Goal: Task Accomplishment & Management: Complete application form

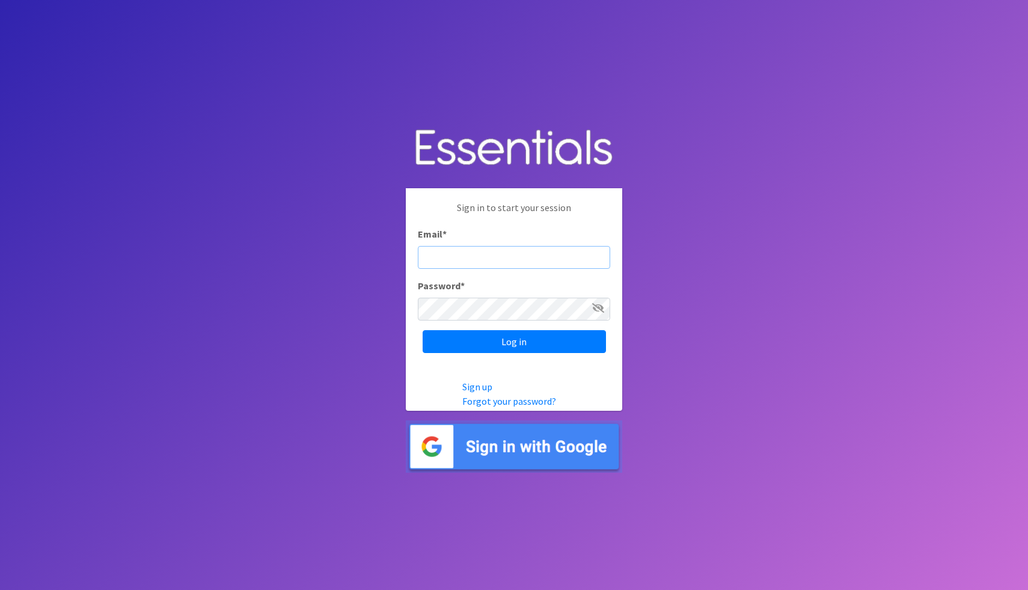
type input "[EMAIL_ADDRESS][DOMAIN_NAME]"
click at [572, 353] on div "Sign in to start your session Email * sgrellner@eshd.org Password * Log in" at bounding box center [514, 276] width 216 height 177
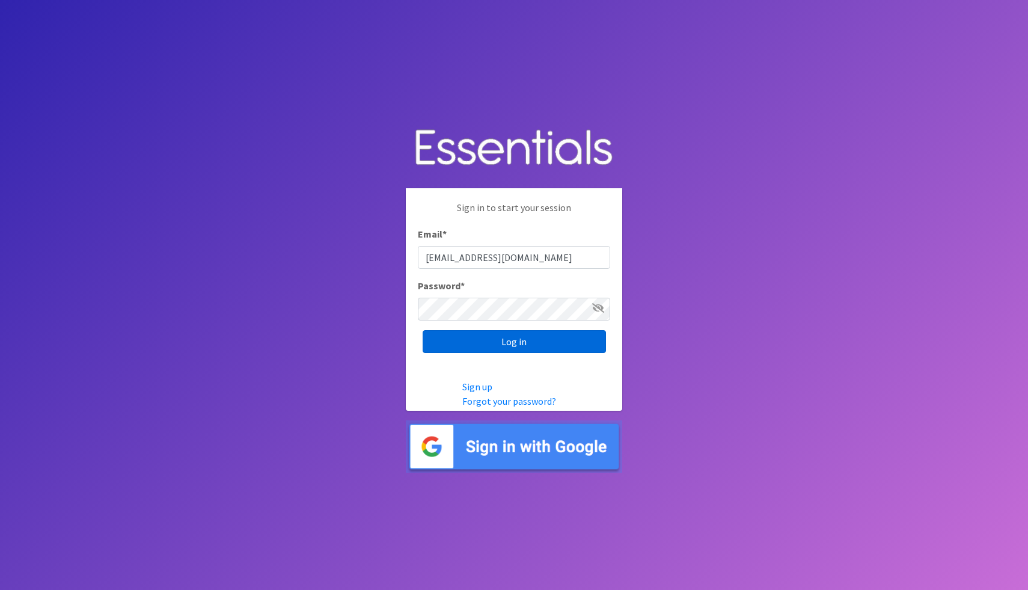
click at [572, 351] on input "Log in" at bounding box center [514, 341] width 183 height 23
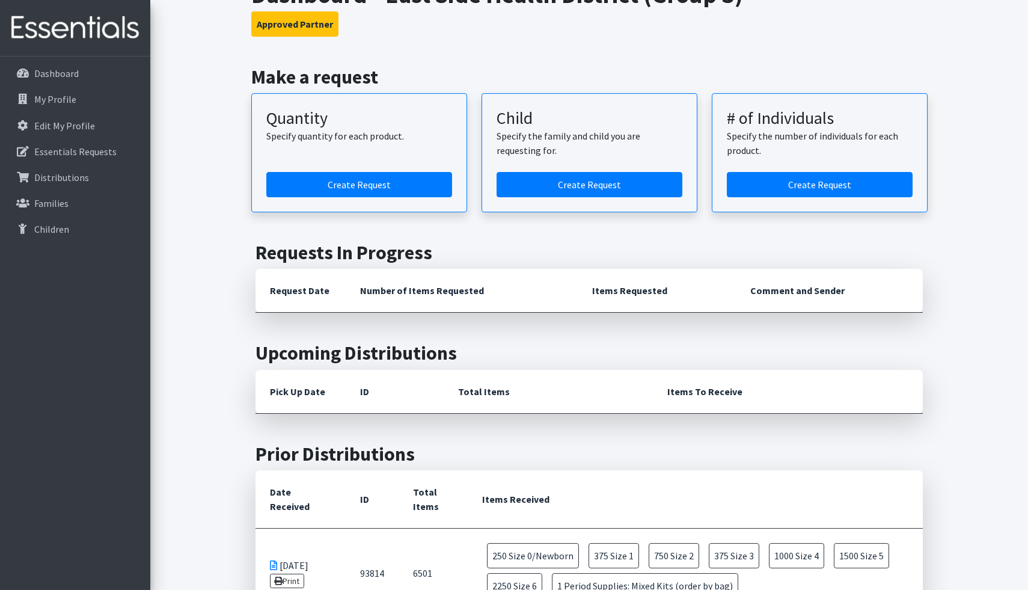
scroll to position [368, 0]
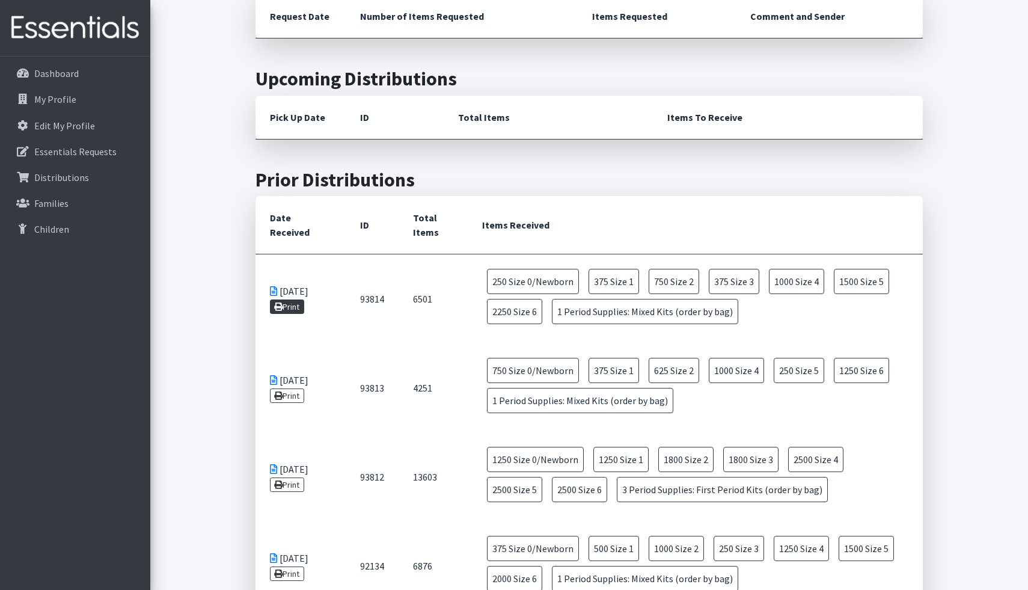
click at [290, 304] on link "Print" at bounding box center [287, 306] width 34 height 14
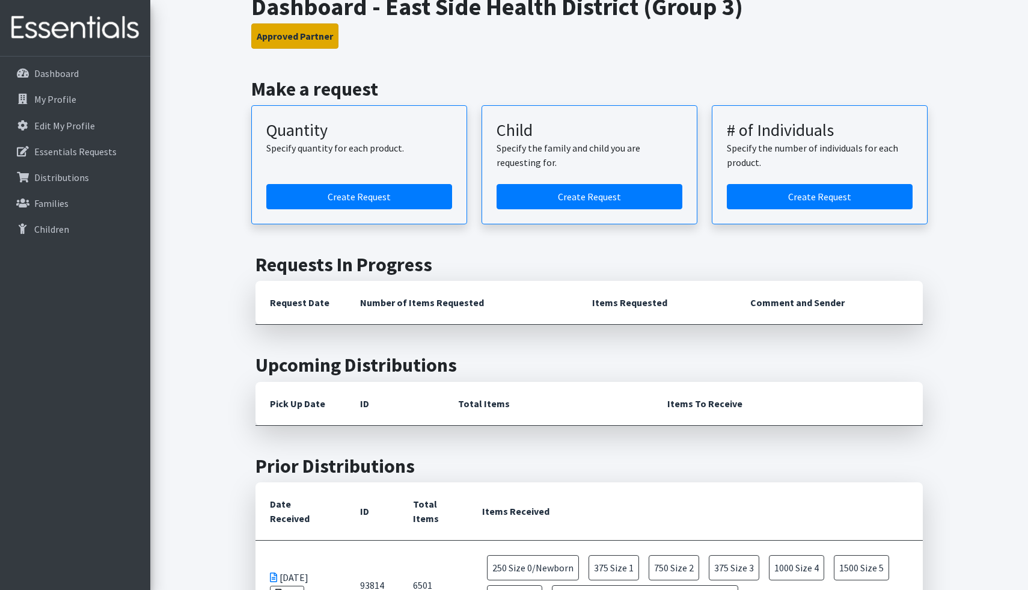
scroll to position [62, 0]
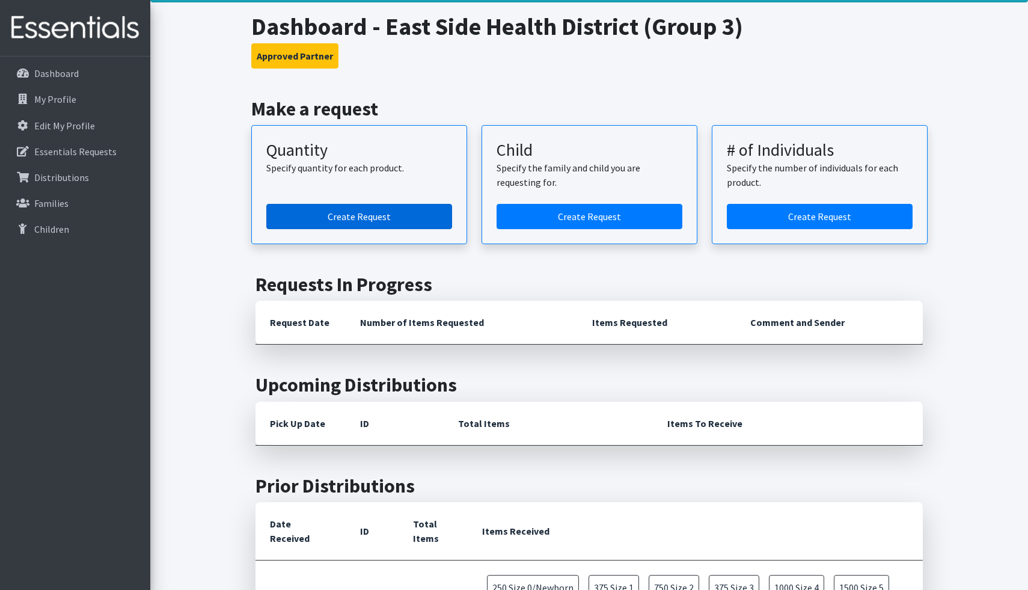
click at [309, 219] on link "Create Request" at bounding box center [359, 216] width 186 height 25
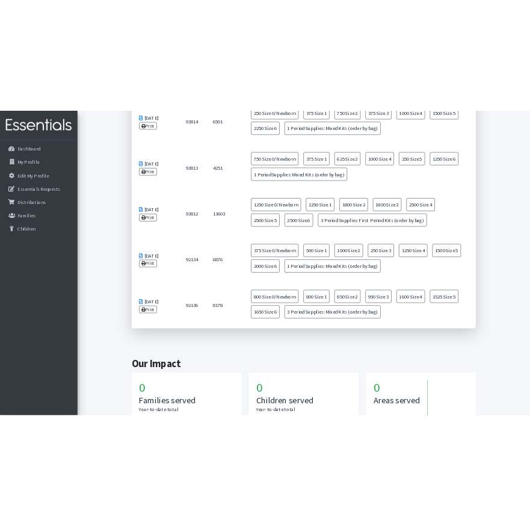
scroll to position [768, 0]
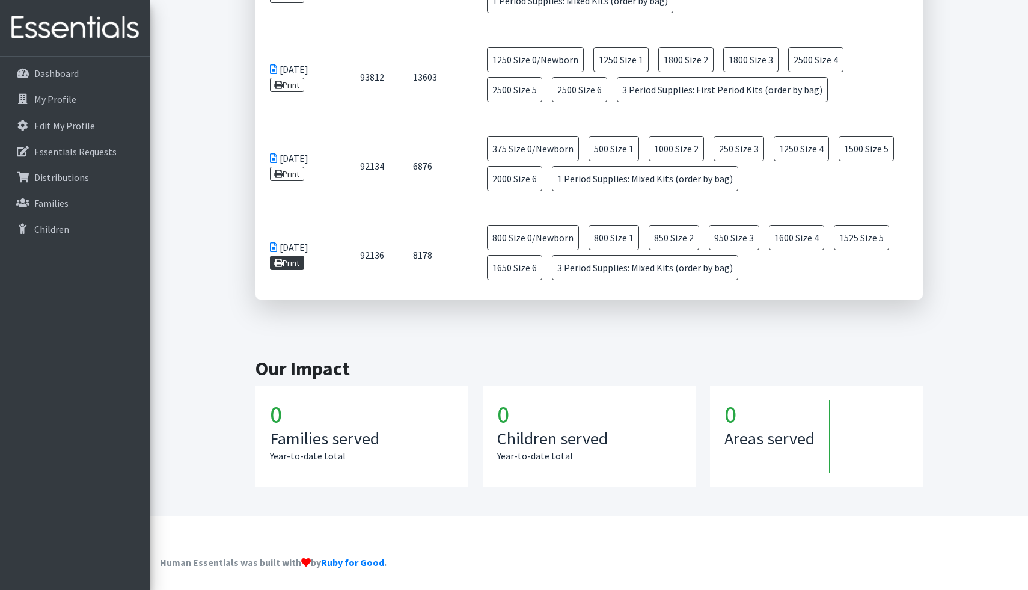
click at [293, 260] on link "Print" at bounding box center [287, 263] width 34 height 14
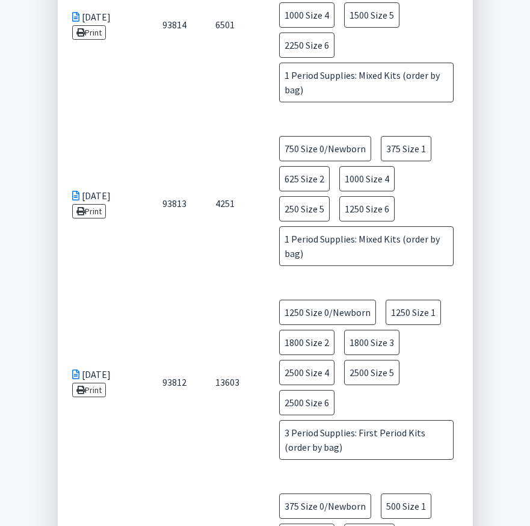
scroll to position [0, 0]
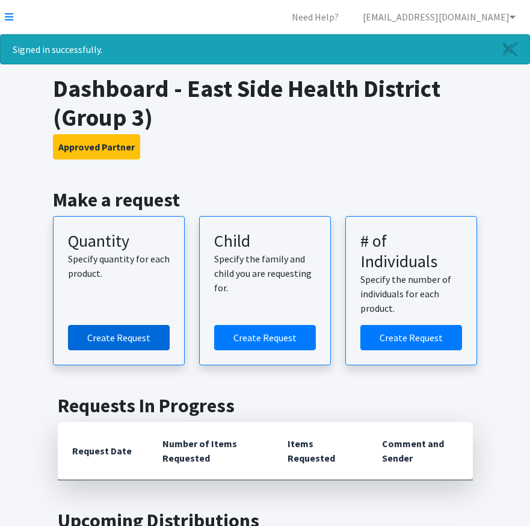
click at [124, 336] on link "Create Request" at bounding box center [119, 337] width 102 height 25
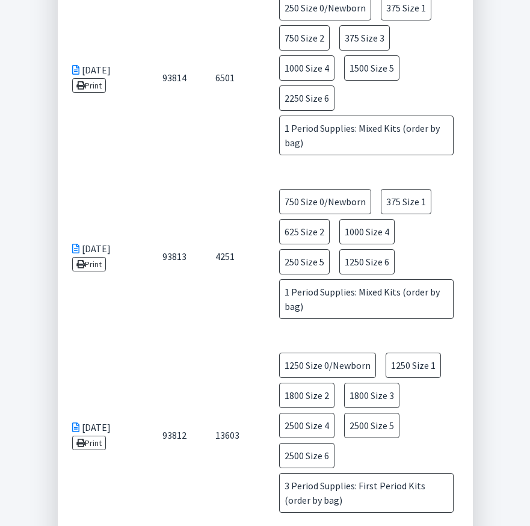
scroll to position [714, 0]
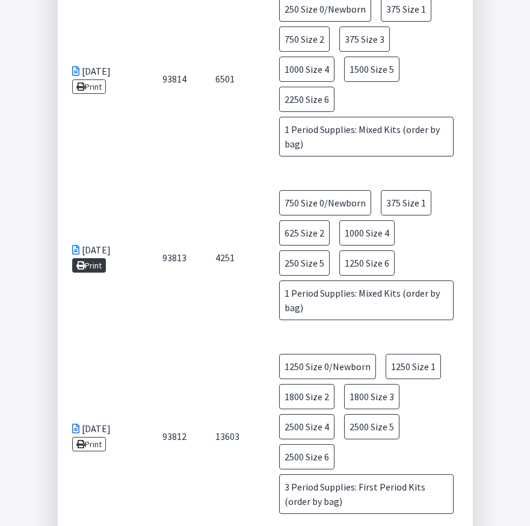
click at [88, 258] on link "Print" at bounding box center [89, 265] width 34 height 14
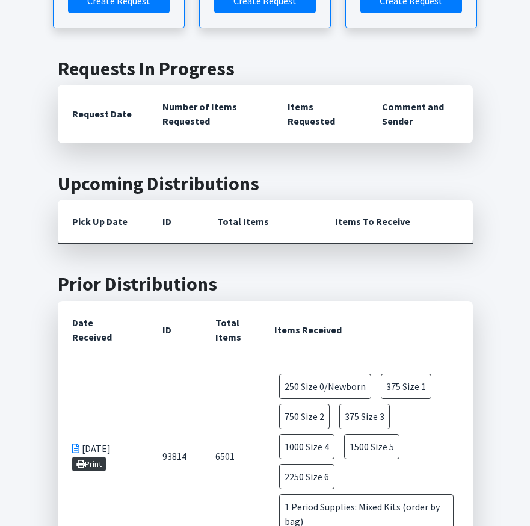
scroll to position [0, 0]
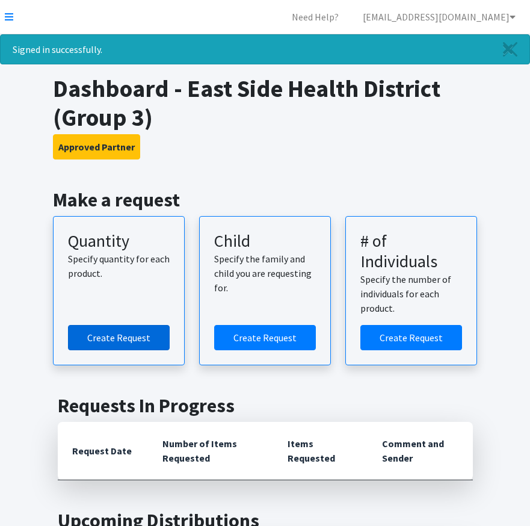
click at [130, 334] on link "Create Request" at bounding box center [119, 337] width 102 height 25
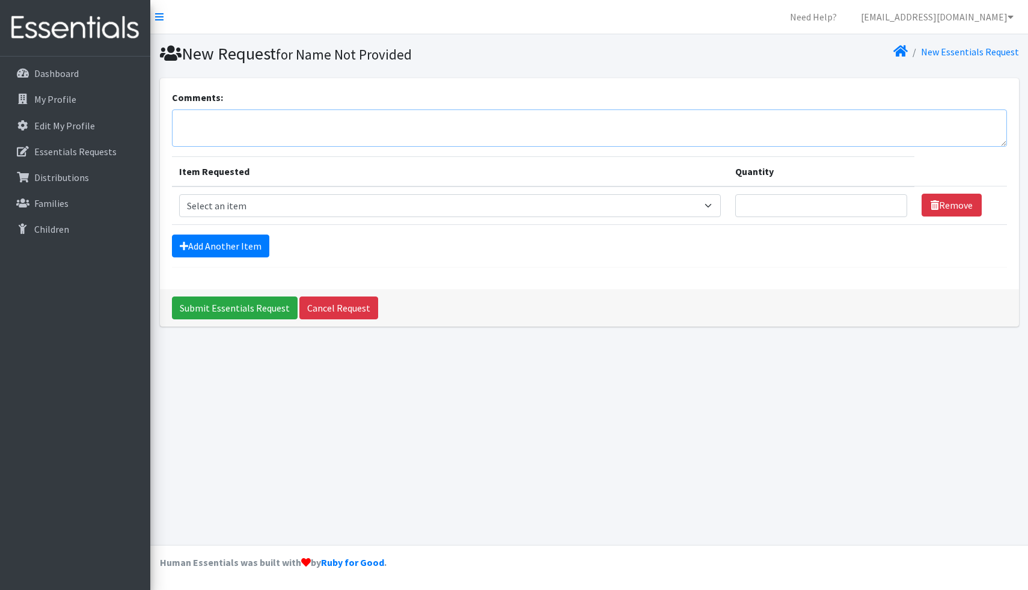
click at [274, 124] on textarea "Comments:" at bounding box center [589, 127] width 835 height 37
paste textarea "[GEOGRAPHIC_DATA] [STREET_ADDRESS]"
type textarea "[GEOGRAPHIC_DATA] [STREET_ADDRESS]"
click at [286, 204] on select "Select an item Period Supplies: Mixed Kits (order by bag) Applicator-free tampo…" at bounding box center [450, 205] width 542 height 23
select select "1095"
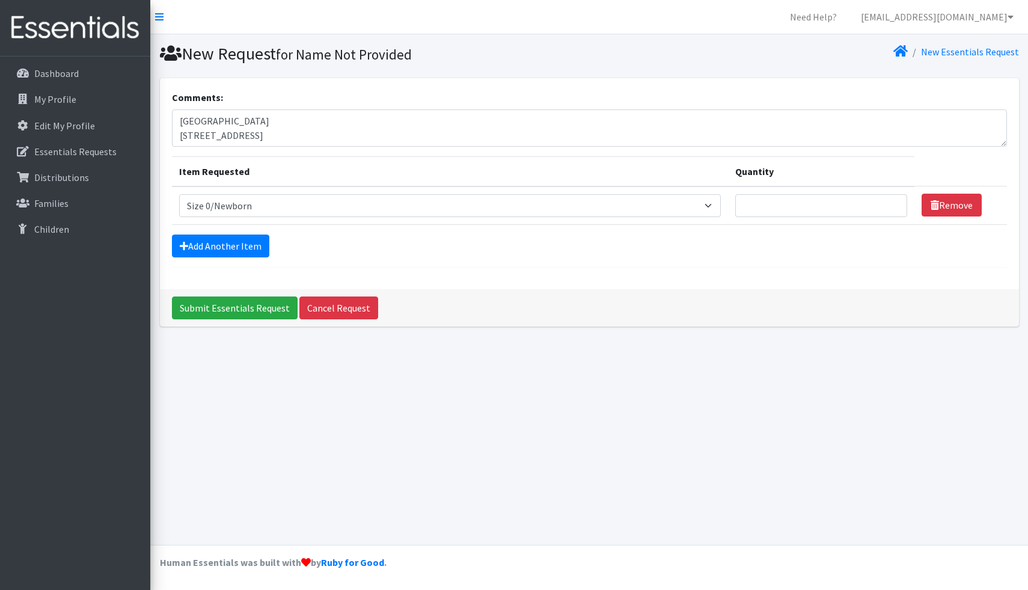
click at [248, 233] on form "Comments: Fairmont City Clinic 2541 N 41st Street Item Requested Quantity Item …" at bounding box center [589, 178] width 835 height 177
click at [242, 241] on link "Add Another Item" at bounding box center [220, 246] width 97 height 23
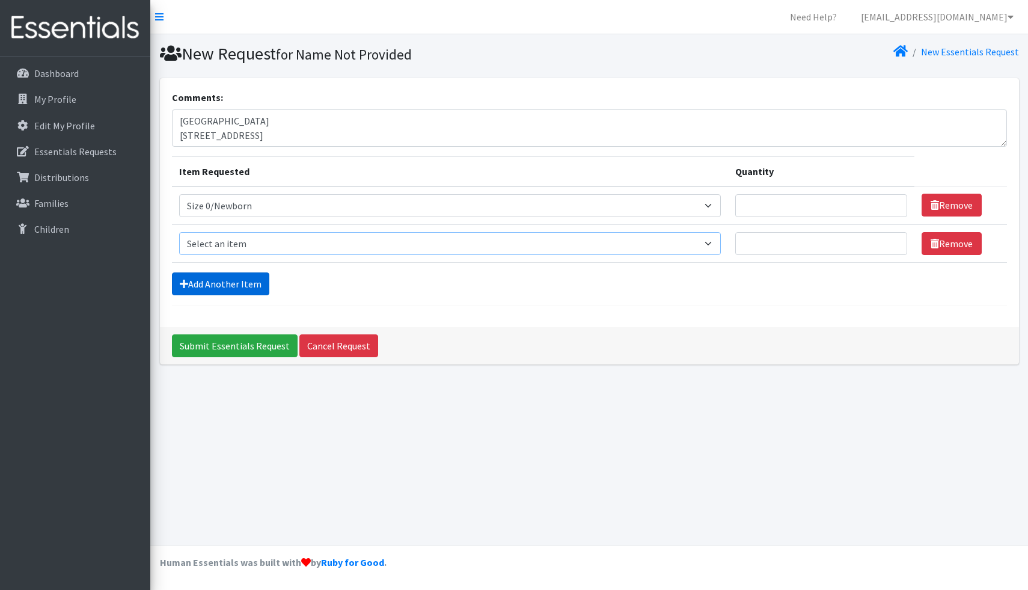
click at [242, 241] on select "Select an item Period Supplies: Mixed Kits (order by bag) Applicator-free tampo…" at bounding box center [450, 243] width 542 height 23
select select "1090"
click at [231, 277] on link "Add Another Item" at bounding box center [220, 283] width 97 height 23
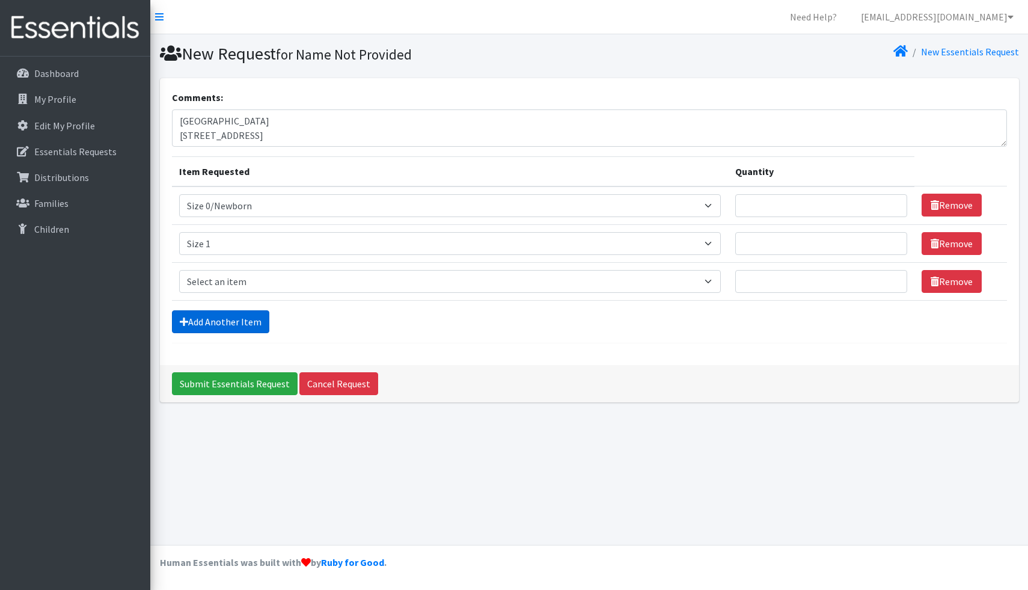
click at [230, 319] on link "Add Another Item" at bounding box center [220, 321] width 97 height 23
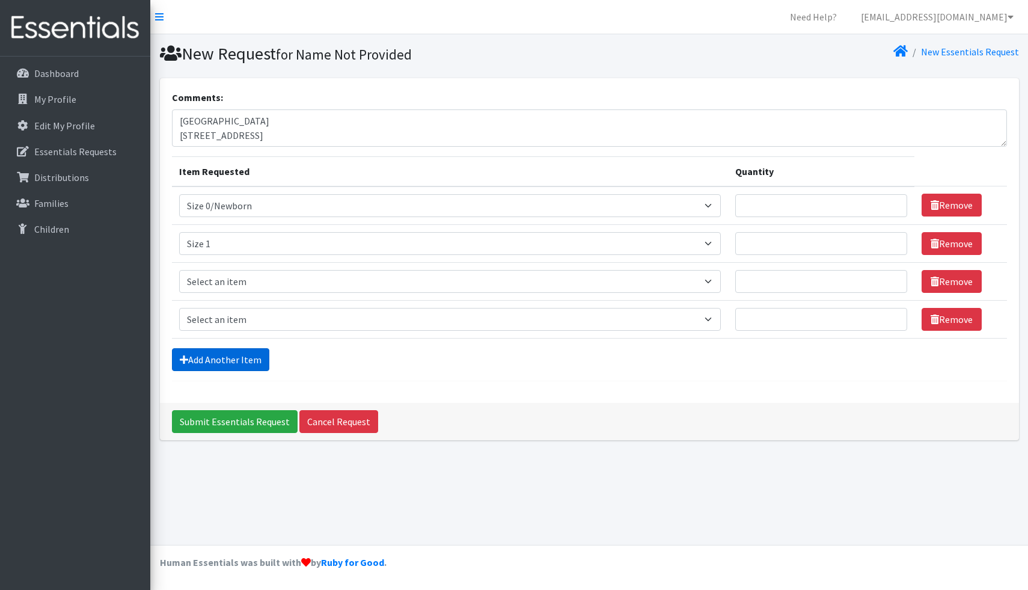
click at [228, 360] on link "Add Another Item" at bounding box center [220, 359] width 97 height 23
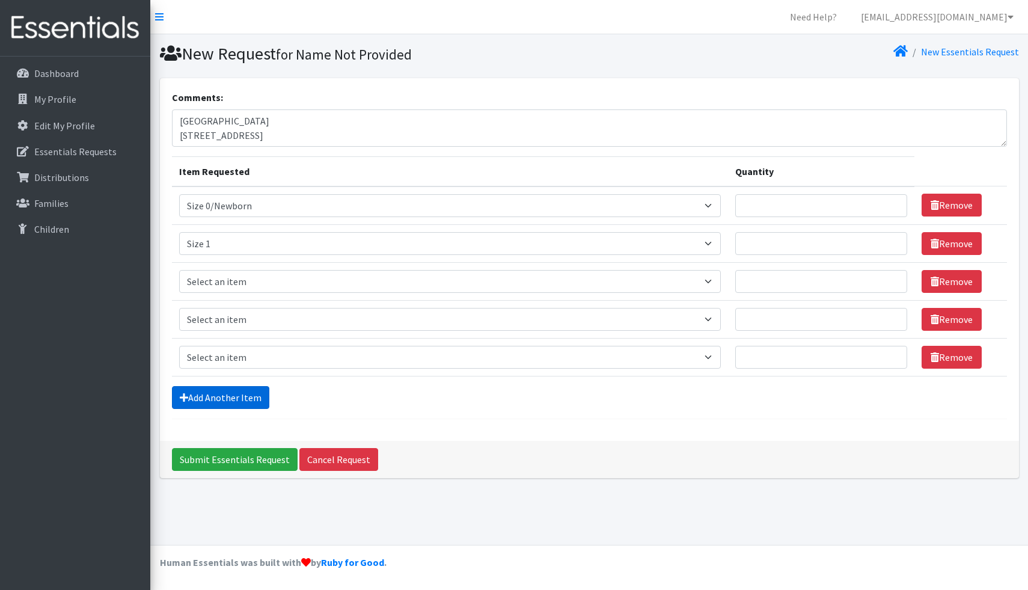
click at [225, 396] on link "Add Another Item" at bounding box center [220, 397] width 97 height 23
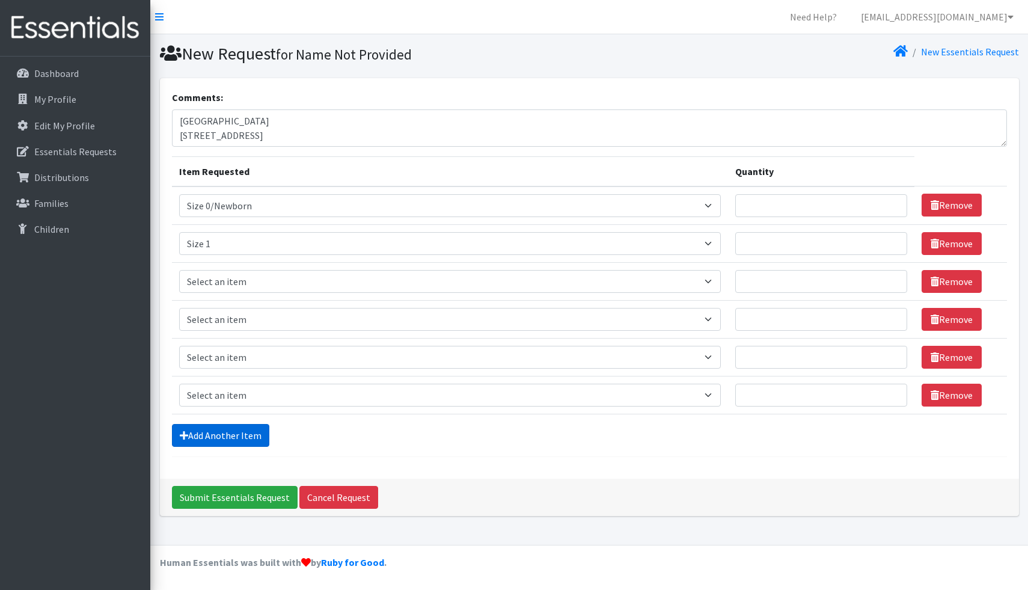
click at [221, 436] on link "Add Another Item" at bounding box center [220, 435] width 97 height 23
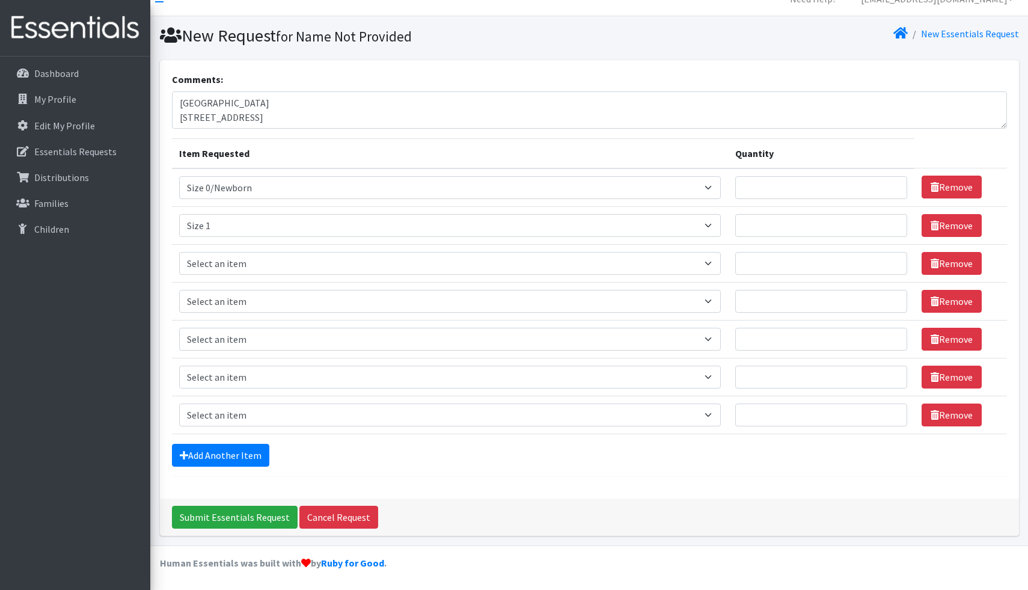
click at [218, 466] on form "Comments: Fairmont City Clinic 2541 N 41st Street Item Requested Quantity Item …" at bounding box center [589, 274] width 835 height 405
click at [218, 462] on link "Add Another Item" at bounding box center [220, 455] width 97 height 23
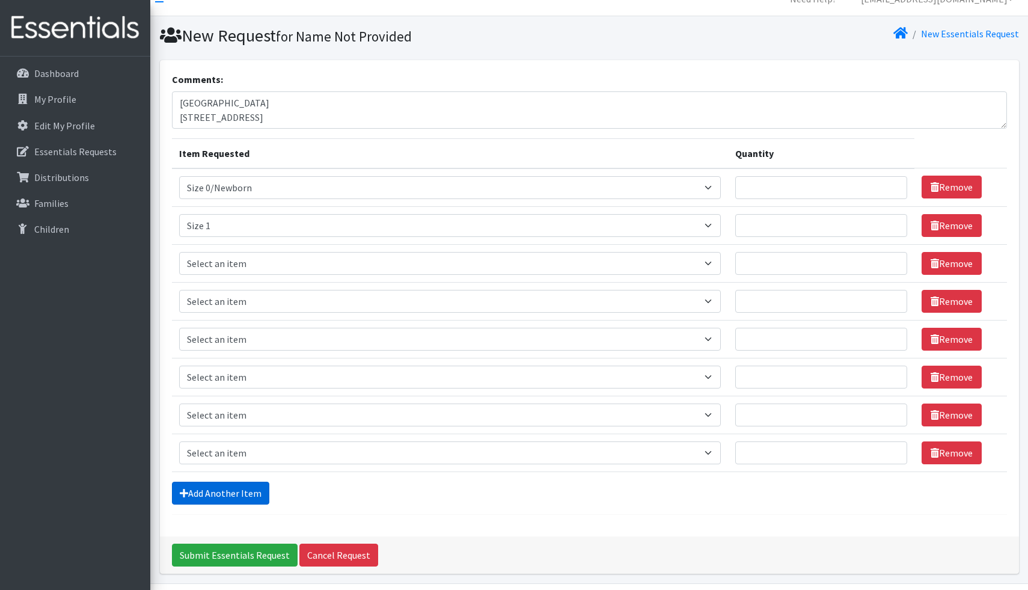
scroll to position [56, 0]
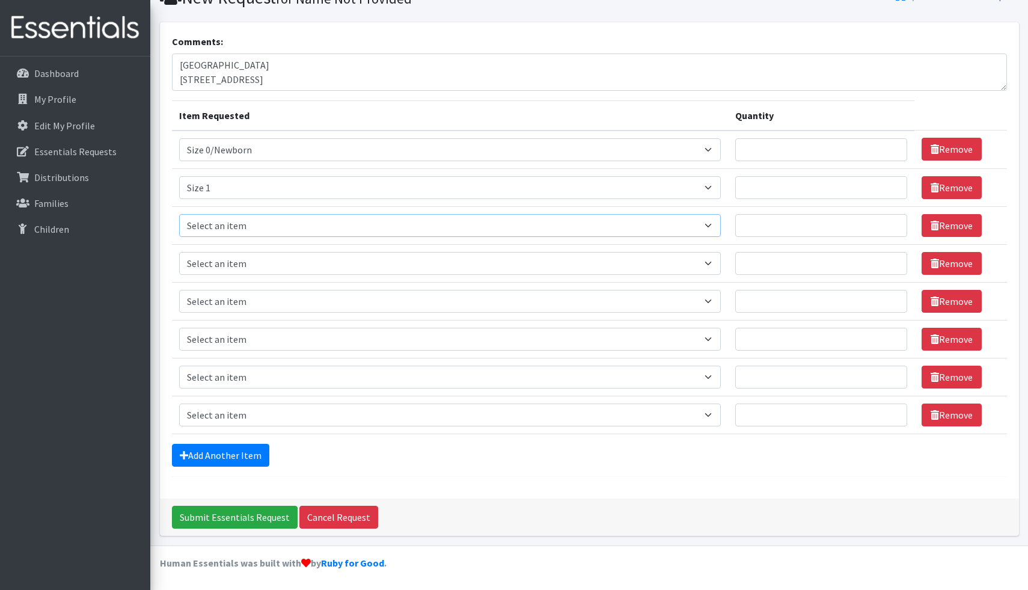
click at [237, 224] on select "Select an item Period Supplies: Mixed Kits (order by bag) Applicator-free tampo…" at bounding box center [450, 225] width 542 height 23
select select "1091"
click at [277, 260] on select "Select an item Period Supplies: Mixed Kits (order by bag) Applicator-free tampo…" at bounding box center [450, 263] width 542 height 23
select select "1094"
click at [280, 298] on select "Select an item Period Supplies: Mixed Kits (order by bag) Applicator-free tampo…" at bounding box center [450, 301] width 542 height 23
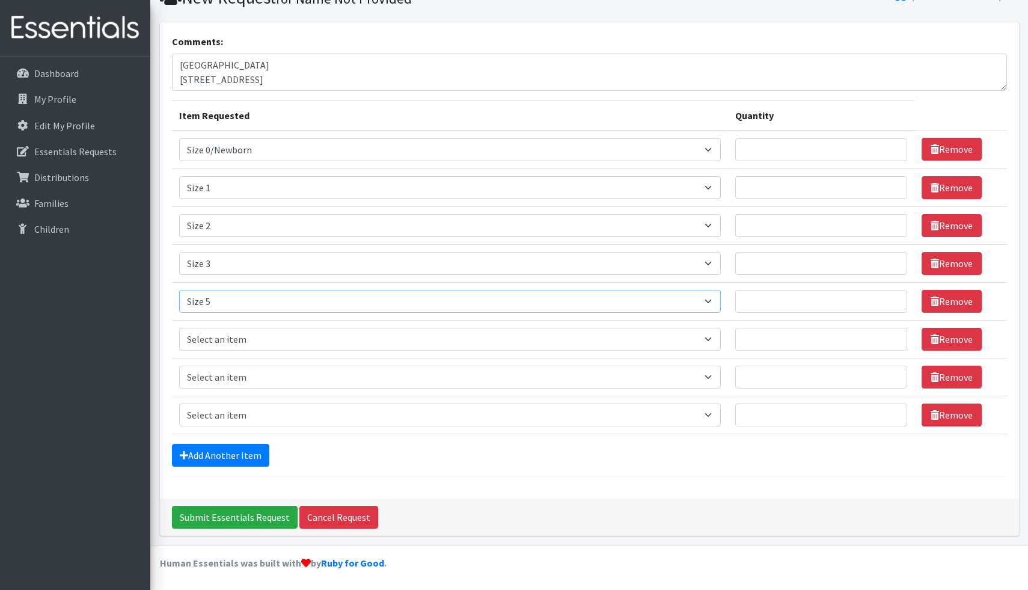
click at [280, 307] on select "Select an item Period Supplies: Mixed Kits (order by bag) Applicator-free tampo…" at bounding box center [450, 301] width 542 height 23
select select "1097"
click at [286, 339] on select "Select an item Period Supplies: Mixed Kits (order by bag) Applicator-free tampo…" at bounding box center [450, 339] width 542 height 23
select select "1098"
click at [296, 374] on select "Select an item Period Supplies: Mixed Kits (order by bag) Applicator-free tampo…" at bounding box center [450, 377] width 542 height 23
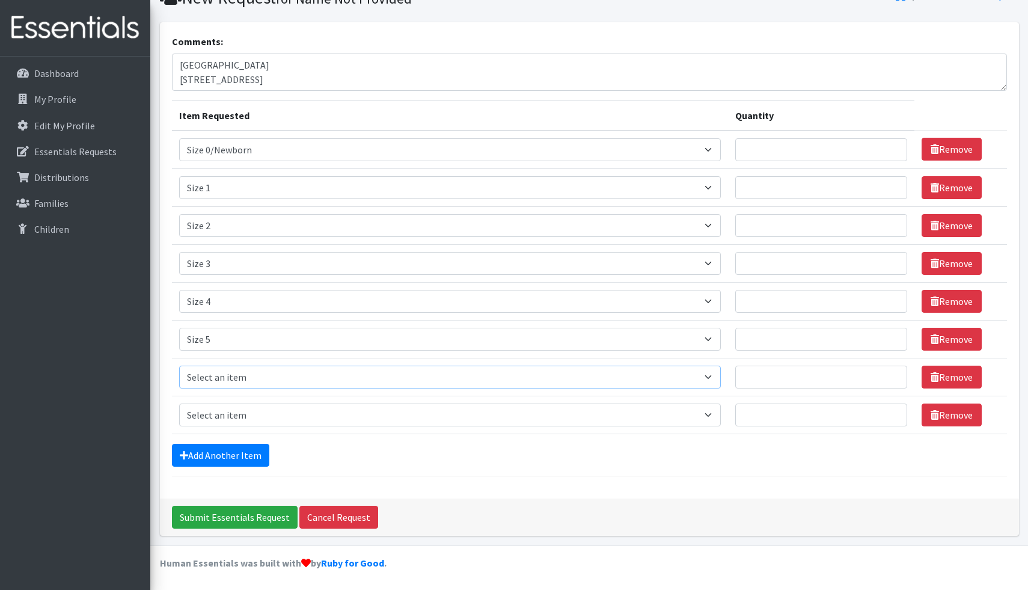
select select "1100"
click at [305, 420] on select "Select an item Period Supplies: Mixed Kits (order by bag) Applicator-free tampo…" at bounding box center [450, 414] width 542 height 23
select select "8798"
click at [777, 420] on input "Quantity" at bounding box center [821, 414] width 172 height 23
type input "1"
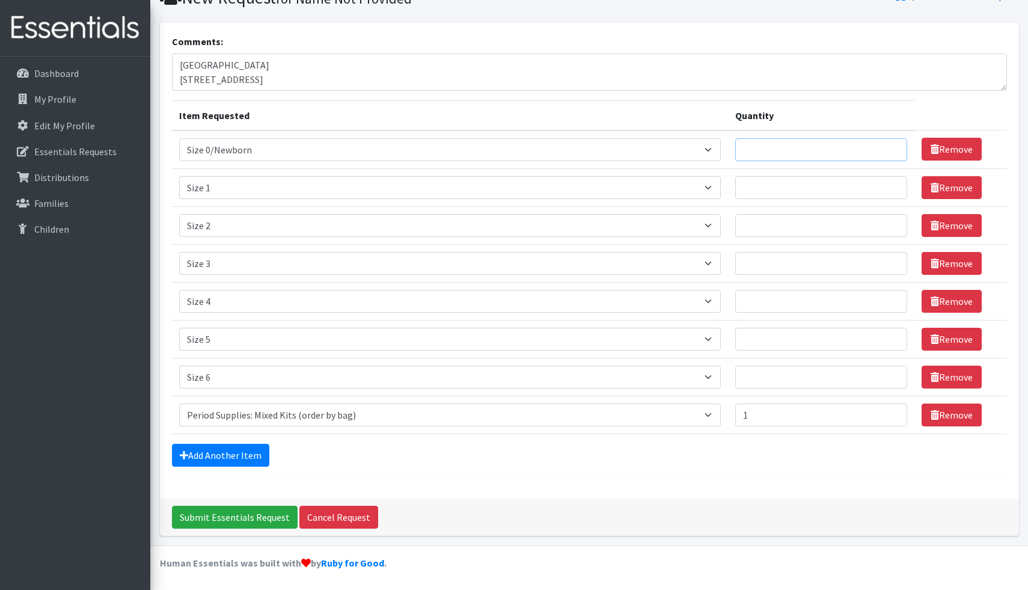
click at [827, 153] on input "Quantity" at bounding box center [821, 149] width 172 height 23
type input "125"
click at [831, 180] on input "Quantity" at bounding box center [821, 187] width 172 height 23
type input "500"
click at [787, 228] on input "Quantity" at bounding box center [821, 225] width 172 height 23
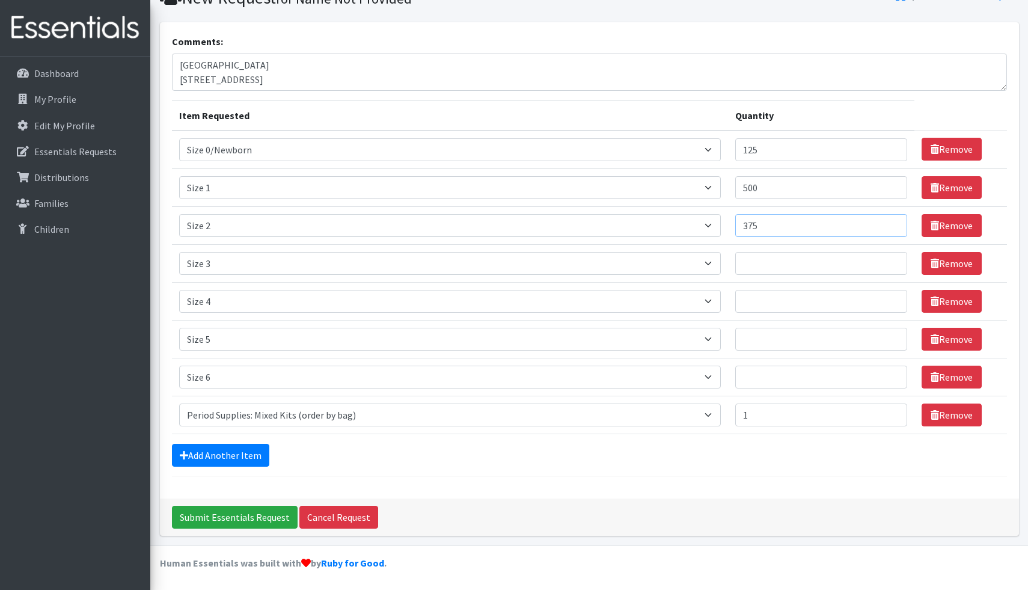
type input "375"
click at [793, 265] on input "Quantity" at bounding box center [821, 263] width 172 height 23
type input "250"
click at [779, 304] on input "Quantity" at bounding box center [821, 301] width 172 height 23
type input "875"
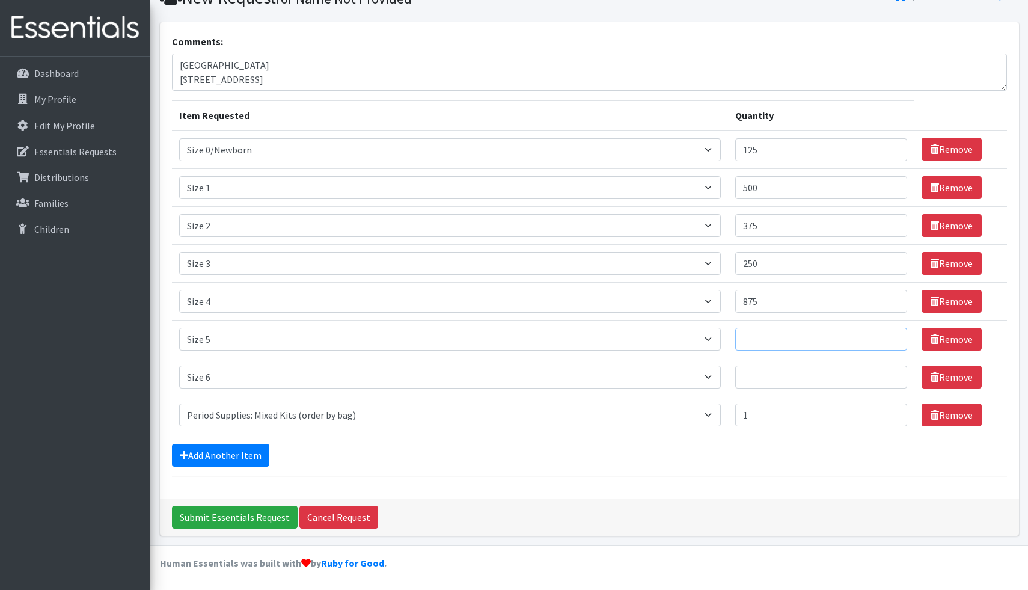
click at [779, 342] on input "Quantity" at bounding box center [821, 339] width 172 height 23
type input "1500"
click at [778, 369] on input "Quantity" at bounding box center [821, 377] width 172 height 23
type input "2200"
click at [553, 453] on div "Add Another Item" at bounding box center [589, 455] width 835 height 23
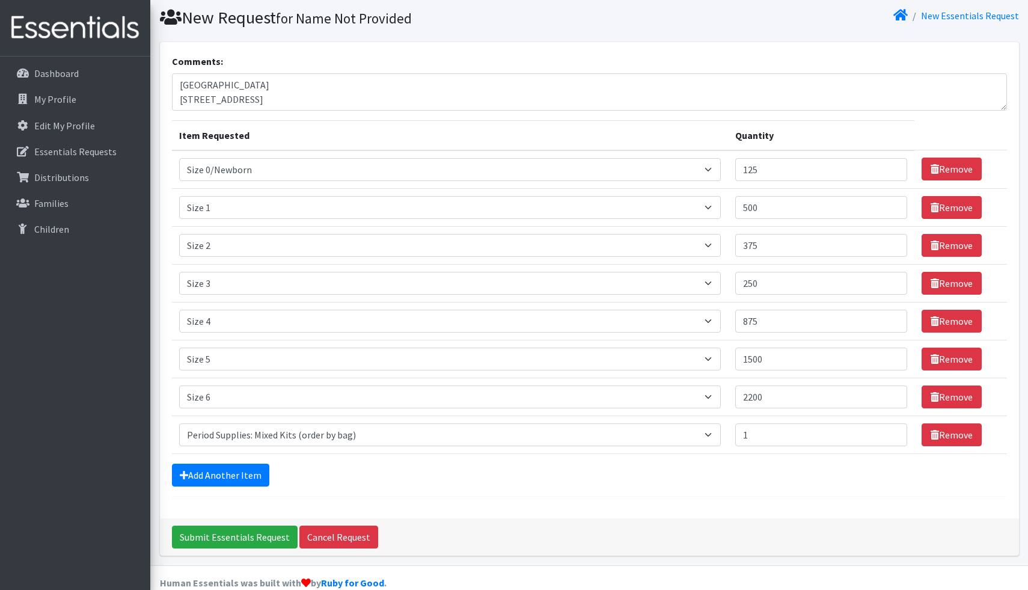
scroll to position [27, 0]
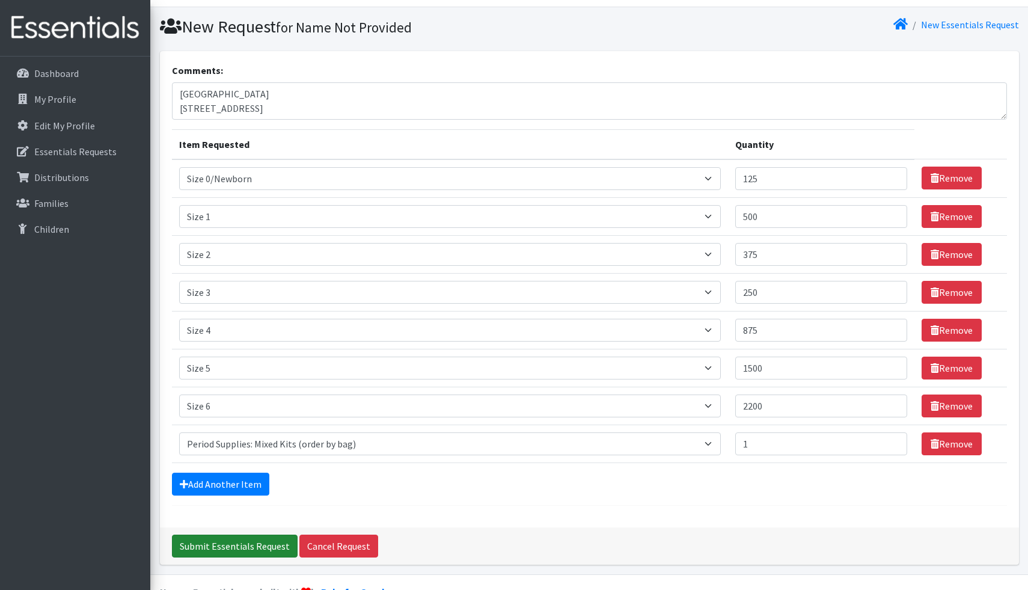
click at [247, 547] on input "Submit Essentials Request" at bounding box center [235, 546] width 126 height 23
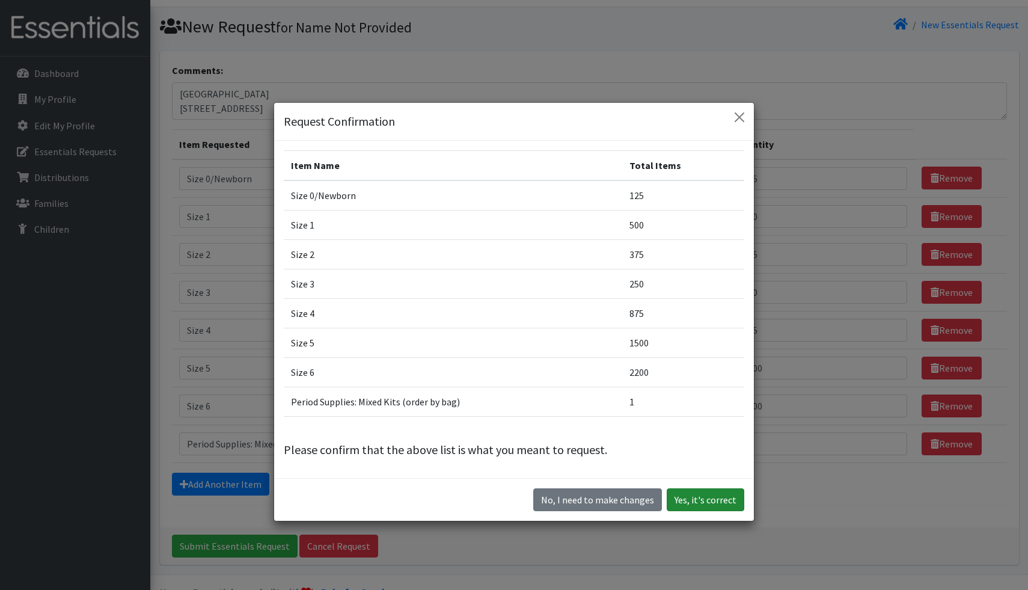
click at [707, 502] on button "Yes, it's correct" at bounding box center [706, 499] width 78 height 23
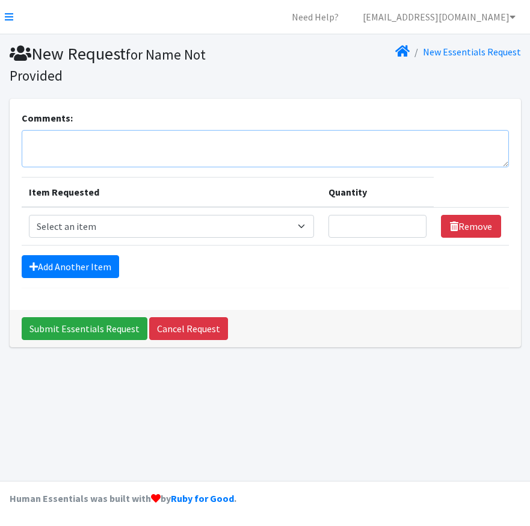
click at [121, 148] on textarea "Comments:" at bounding box center [265, 148] width 487 height 37
type textarea "2"
click at [40, 153] on textarea "East St. Louis Clinic 648 North 20th Street" at bounding box center [265, 148] width 487 height 37
type textarea "East St. Louis Clinic 638 North 20th Street"
click at [60, 227] on select "Select an item Period Supplies: Mixed Kits (order by bag) Applicator-free tampo…" at bounding box center [171, 226] width 285 height 23
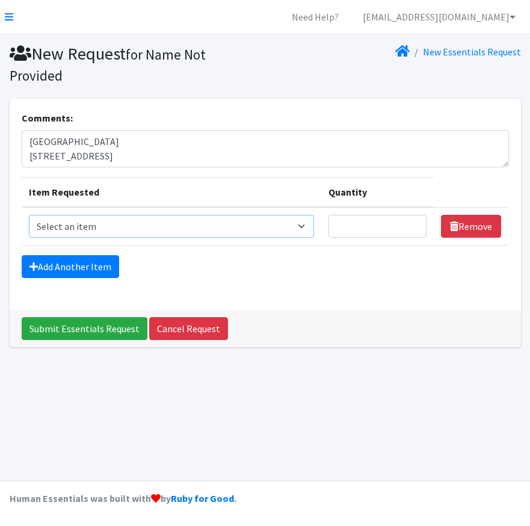
select select "8798"
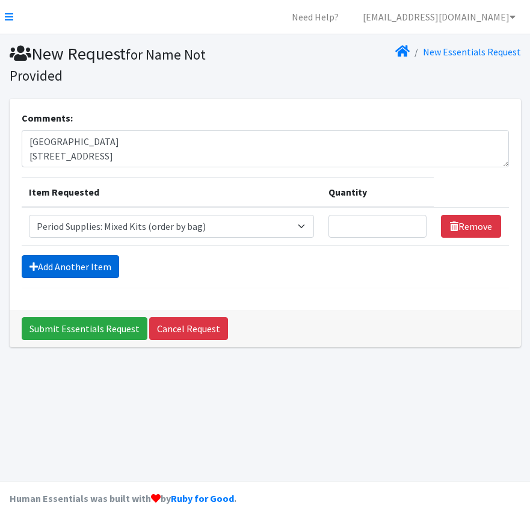
click at [79, 263] on link "Add Another Item" at bounding box center [70, 266] width 97 height 23
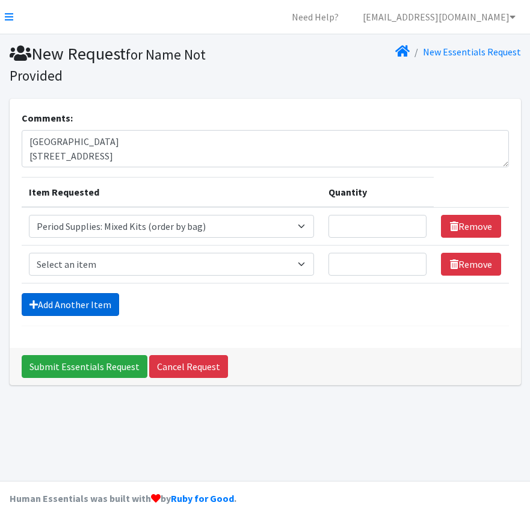
click at [84, 303] on link "Add Another Item" at bounding box center [70, 304] width 97 height 23
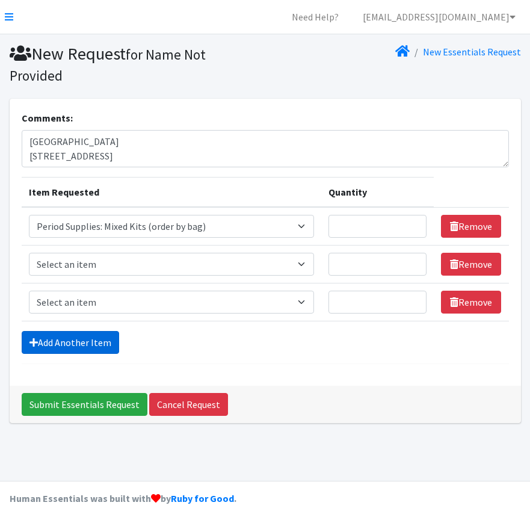
click at [74, 348] on link "Add Another Item" at bounding box center [70, 342] width 97 height 23
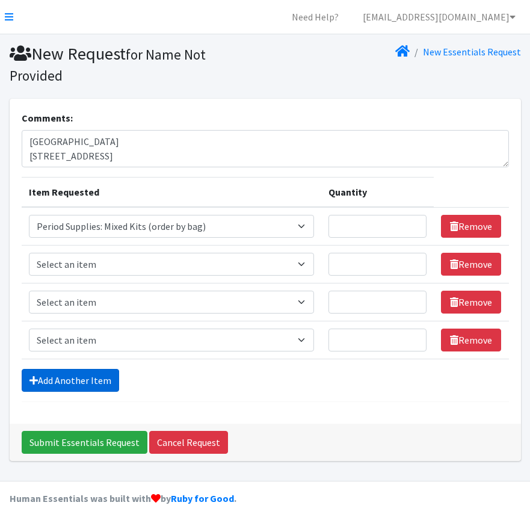
click at [82, 379] on link "Add Another Item" at bounding box center [70, 380] width 97 height 23
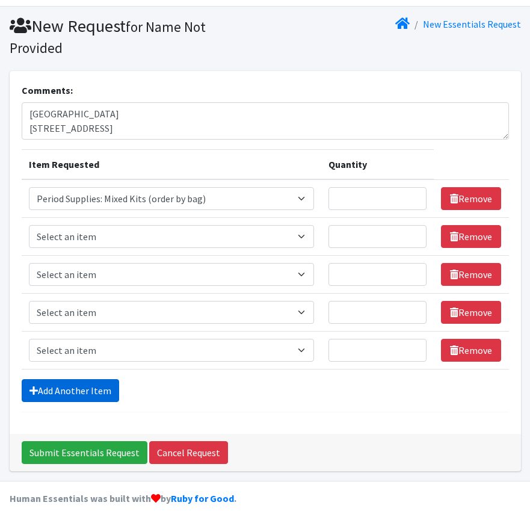
click at [84, 389] on link "Add Another Item" at bounding box center [70, 390] width 97 height 23
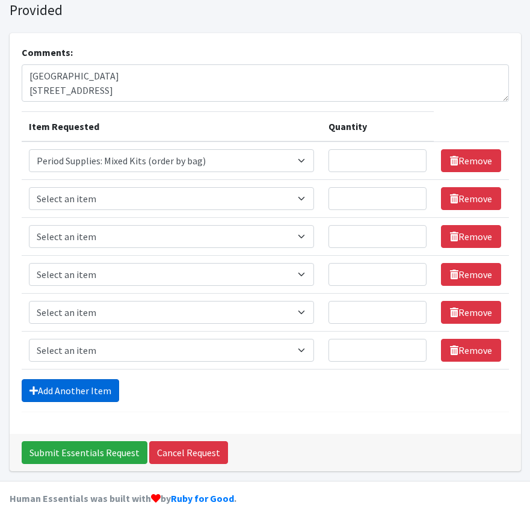
click at [84, 389] on link "Add Another Item" at bounding box center [70, 390] width 97 height 23
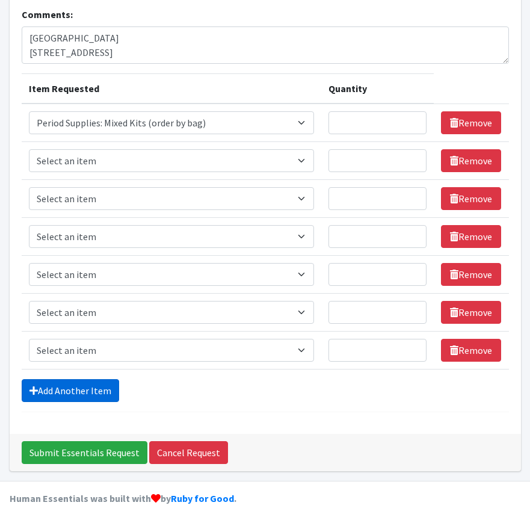
click at [84, 389] on link "Add Another Item" at bounding box center [70, 390] width 97 height 23
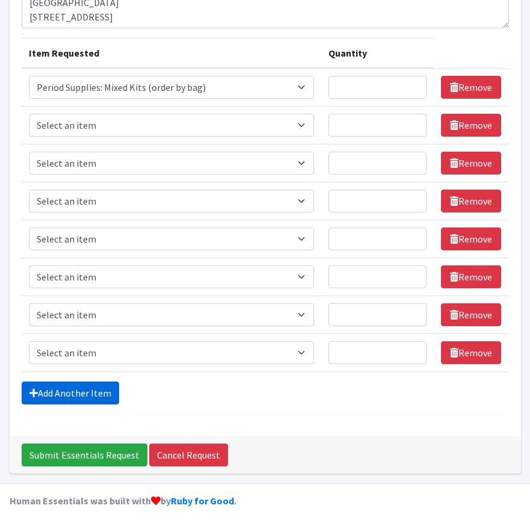
scroll to position [141, 0]
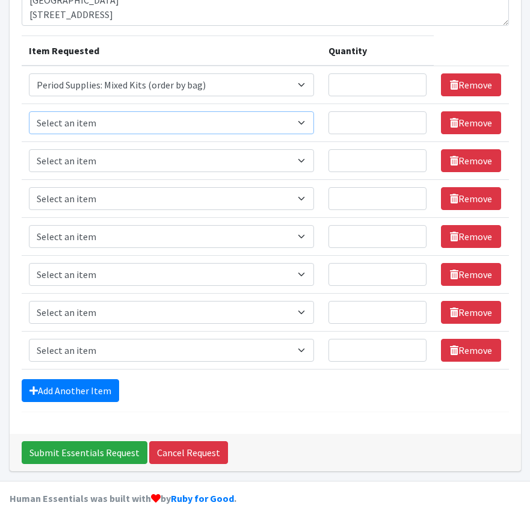
click at [97, 118] on select "Select an item Period Supplies: Mixed Kits (order by bag) Applicator-free tampo…" at bounding box center [171, 122] width 285 height 23
select select "1095"
click at [123, 165] on select "Select an item Period Supplies: Mixed Kits (order by bag) Applicator-free tampo…" at bounding box center [171, 160] width 285 height 23
select select "1090"
click at [132, 191] on select "Select an item Period Supplies: Mixed Kits (order by bag) Applicator-free tampo…" at bounding box center [171, 198] width 285 height 23
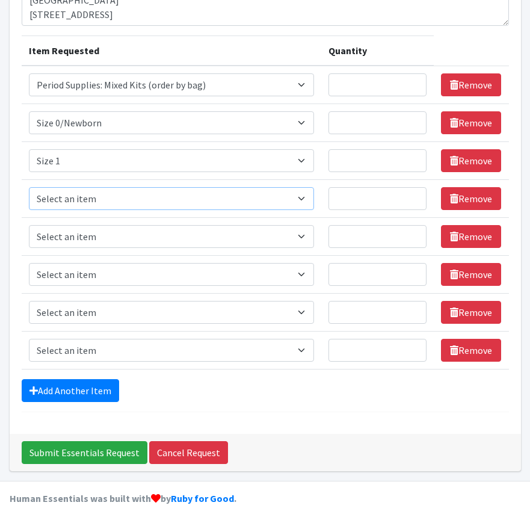
select select "1091"
click at [146, 229] on select "Select an item Period Supplies: Mixed Kits (order by bag) Applicator-free tampo…" at bounding box center [171, 236] width 285 height 23
select select "1094"
click at [128, 280] on select "Select an item Period Supplies: Mixed Kits (order by bag) Applicator-free tampo…" at bounding box center [171, 274] width 285 height 23
select select "1097"
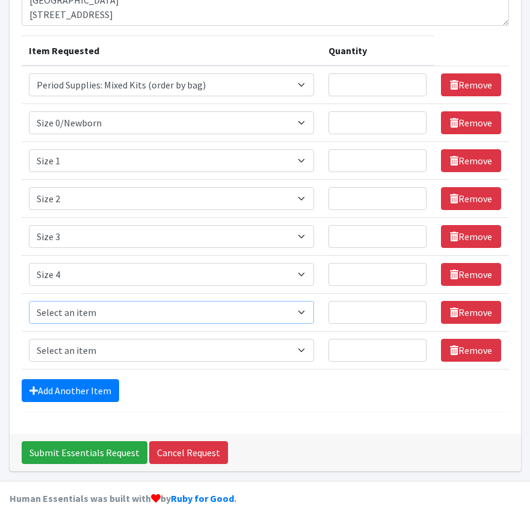
click at [140, 316] on select "Select an item Period Supplies: Mixed Kits (order by bag) Applicator-free tampo…" at bounding box center [171, 312] width 285 height 23
select select "1098"
click at [166, 350] on select "Select an item Period Supplies: Mixed Kits (order by bag) Applicator-free tampo…" at bounding box center [171, 350] width 285 height 23
select select "1100"
click at [364, 77] on input "Quantity" at bounding box center [377, 84] width 99 height 23
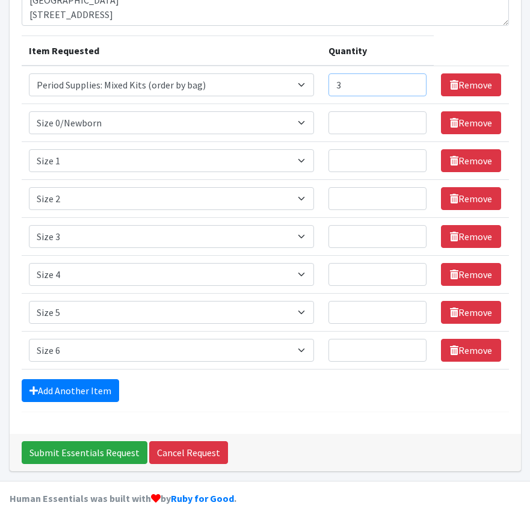
type input "3"
click at [369, 99] on td "Quantity 3" at bounding box center [377, 85] width 113 height 38
click at [372, 118] on input "Quantity" at bounding box center [377, 122] width 99 height 23
type input "800"
click at [392, 153] on input "Quantity" at bounding box center [377, 160] width 99 height 23
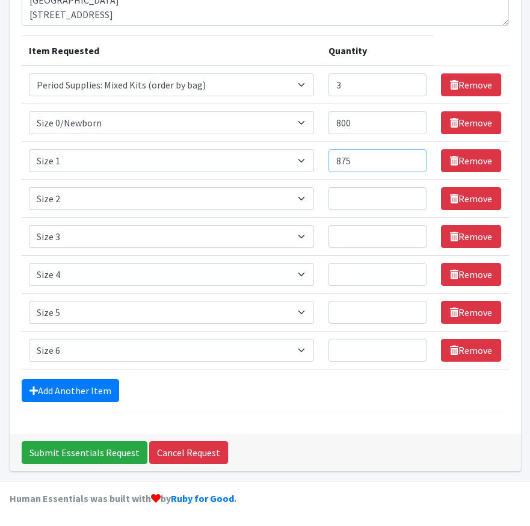
type input "875"
click at [387, 200] on input "Quantity" at bounding box center [377, 198] width 99 height 23
type input "750"
click at [379, 237] on input "Quantity" at bounding box center [377, 236] width 99 height 23
type input "450"
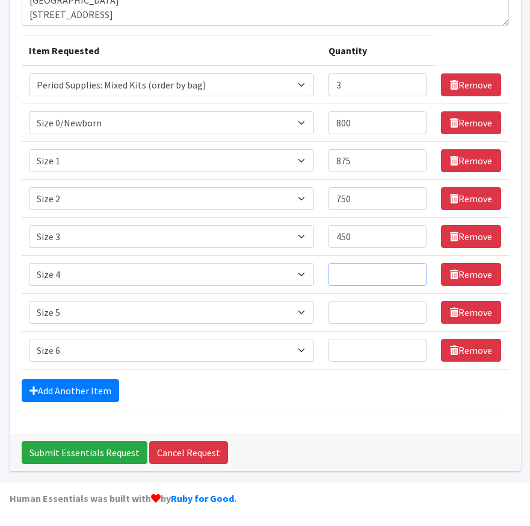
click at [388, 268] on input "Quantity" at bounding box center [377, 274] width 99 height 23
drag, startPoint x: 382, startPoint y: 275, endPoint x: 339, endPoint y: 275, distance: 43.3
click at [339, 275] on td "Quantity 2750" at bounding box center [377, 275] width 113 height 38
type input "1750"
click at [373, 311] on input "Quantity" at bounding box center [377, 312] width 99 height 23
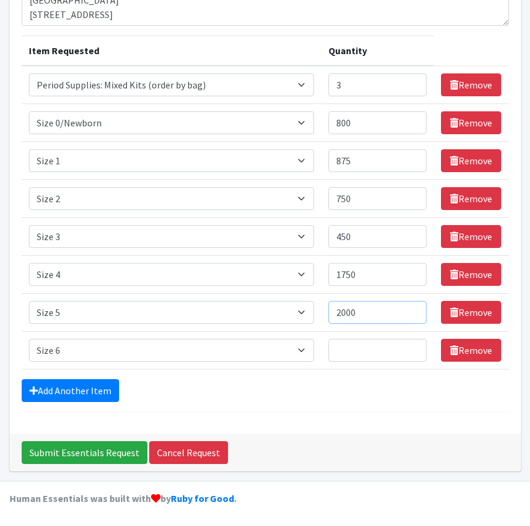
type input "2000"
click at [384, 351] on input "Quantity" at bounding box center [377, 350] width 99 height 23
type input "2000"
click at [369, 428] on div "Comments: East St. Louis Clinic 638 North 20th Street Item Requested Quantity I…" at bounding box center [265, 195] width 511 height 476
click at [373, 123] on input "800" at bounding box center [377, 122] width 99 height 23
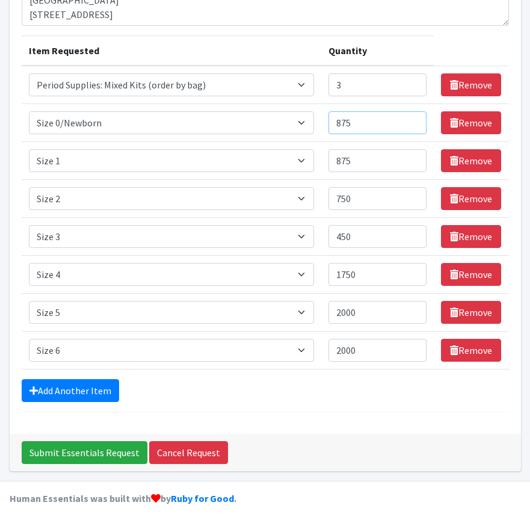
type input "875"
click at [335, 391] on div "Add Another Item" at bounding box center [265, 390] width 487 height 23
click at [102, 450] on input "Submit Essentials Request" at bounding box center [85, 452] width 126 height 23
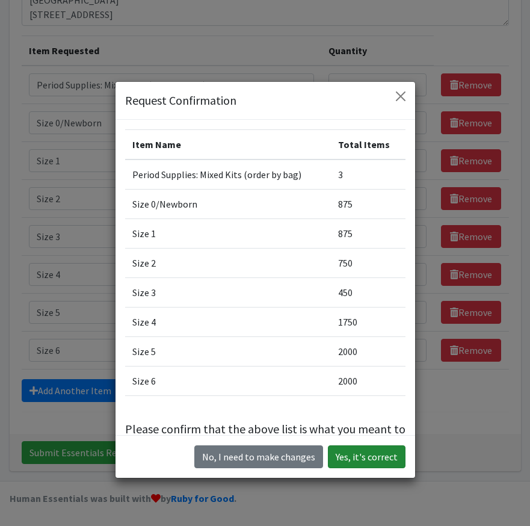
click at [368, 456] on button "Yes, it's correct" at bounding box center [367, 456] width 78 height 23
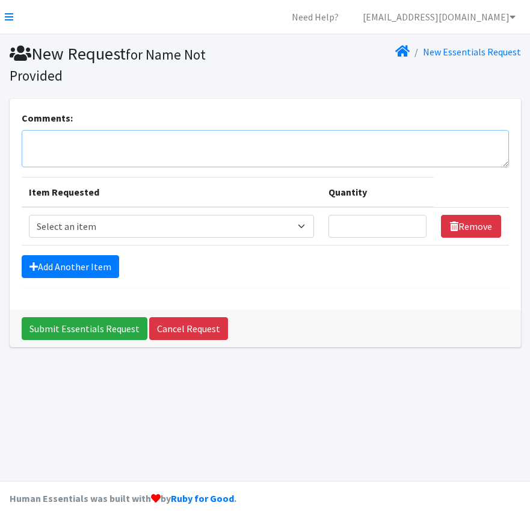
click at [151, 149] on textarea "Comments:" at bounding box center [265, 148] width 487 height 37
type textarea "Cahokia Clinic [STREET_ADDRESS][PERSON_NAME]"
click at [158, 227] on select "Select an item Period Supplies: Mixed Kits (order by bag) Applicator-free tampo…" at bounding box center [171, 226] width 285 height 23
select select "8798"
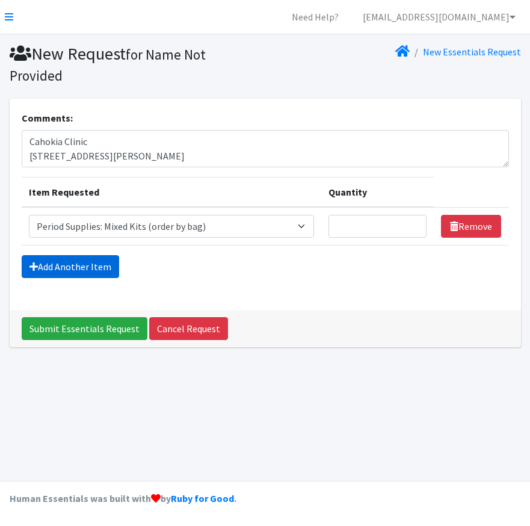
click at [71, 264] on link "Add Another Item" at bounding box center [70, 266] width 97 height 23
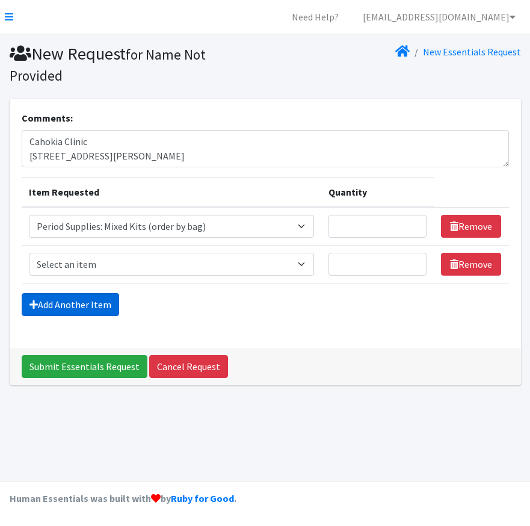
click at [69, 300] on link "Add Another Item" at bounding box center [70, 304] width 97 height 23
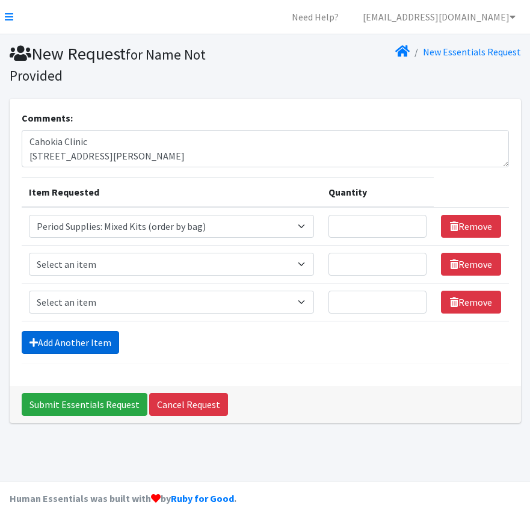
click at [71, 345] on link "Add Another Item" at bounding box center [70, 342] width 97 height 23
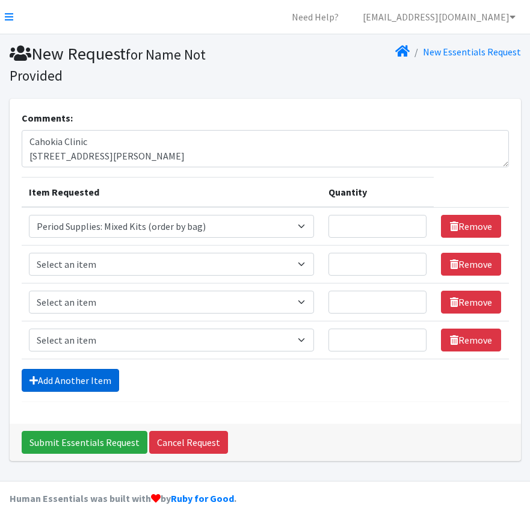
click at [70, 373] on link "Add Another Item" at bounding box center [70, 380] width 97 height 23
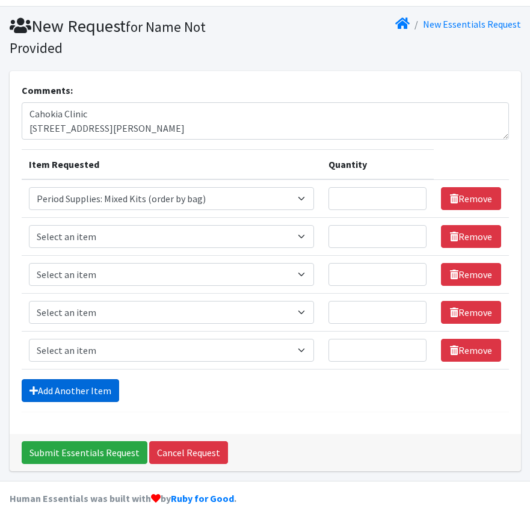
click at [67, 380] on link "Add Another Item" at bounding box center [70, 390] width 97 height 23
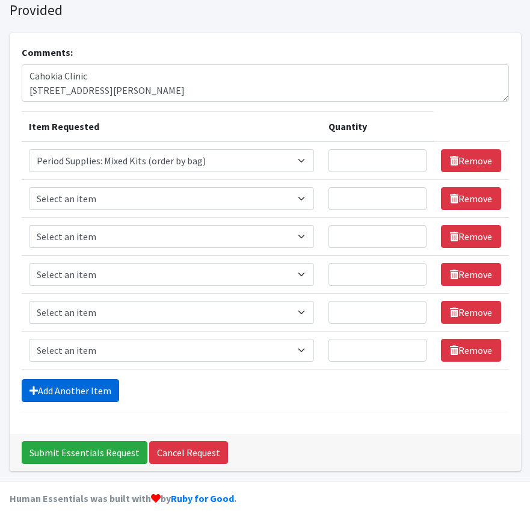
click at [67, 385] on link "Add Another Item" at bounding box center [70, 390] width 97 height 23
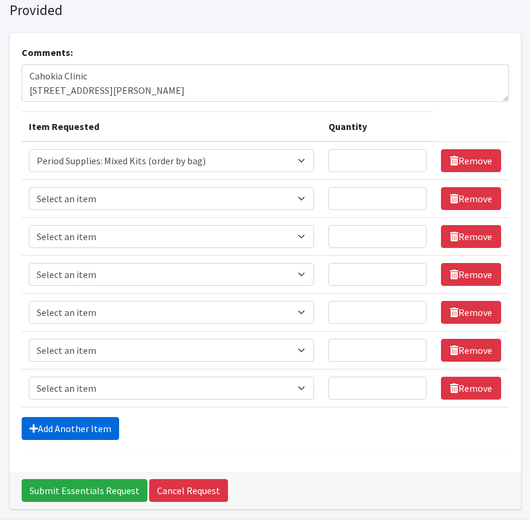
scroll to position [103, 0]
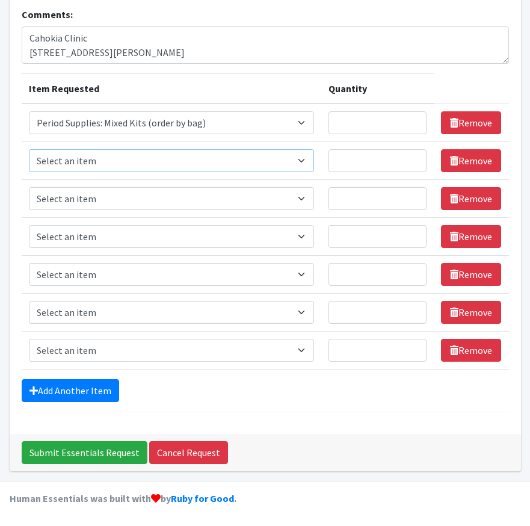
click at [129, 165] on select "Select an item Period Supplies: Mixed Kits (order by bag) Applicator-free tampo…" at bounding box center [171, 160] width 285 height 23
select select "1095"
click at [152, 201] on select "Select an item Period Supplies: Mixed Kits (order by bag) Applicator-free tampo…" at bounding box center [171, 198] width 285 height 23
select select "1090"
click at [128, 239] on select "Select an item Period Supplies: Mixed Kits (order by bag) Applicator-free tampo…" at bounding box center [171, 236] width 285 height 23
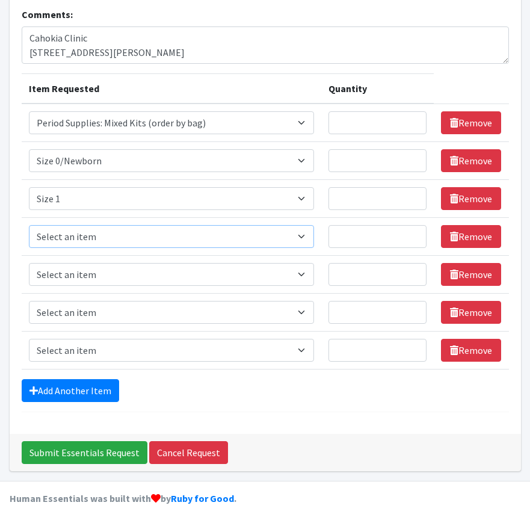
select select "1091"
click at [137, 282] on select "Select an item Period Supplies: Mixed Kits (order by bag) Applicator-free tampo…" at bounding box center [171, 274] width 285 height 23
select select "1094"
click at [129, 325] on td "Item Requested Select an item Period Supplies: Mixed Kits (order by bag) Applic…" at bounding box center [171, 312] width 299 height 38
click at [129, 321] on select "Select an item Period Supplies: Mixed Kits (order by bag) Applicator-free tampo…" at bounding box center [171, 312] width 285 height 23
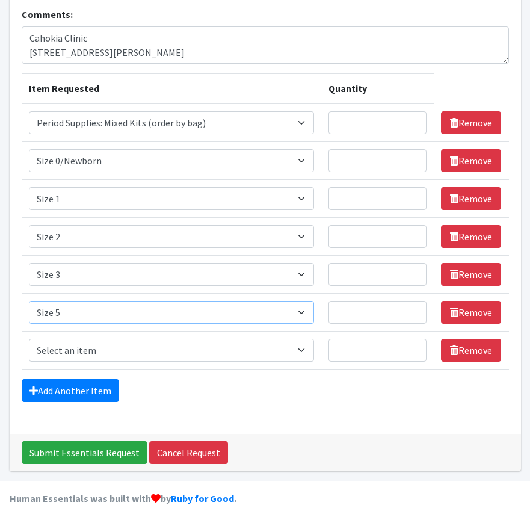
click at [137, 316] on select "Select an item Period Supplies: Mixed Kits (order by bag) Applicator-free tampo…" at bounding box center [171, 312] width 285 height 23
select select "1097"
click at [89, 390] on link "Add Another Item" at bounding box center [70, 390] width 97 height 23
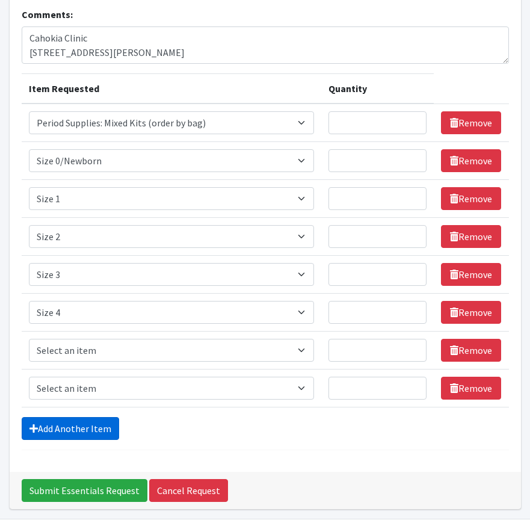
scroll to position [141, 0]
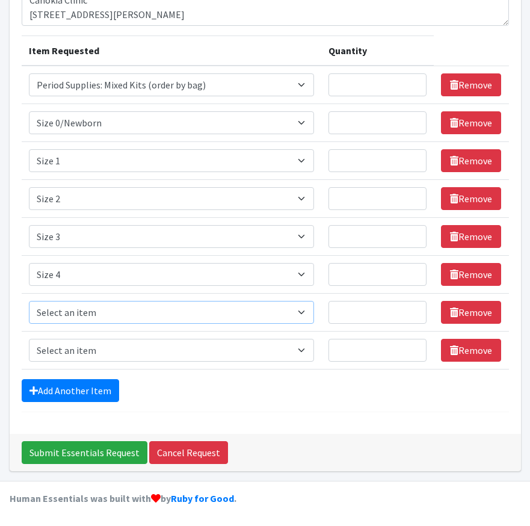
click at [108, 319] on select "Select an item Period Supplies: Mixed Kits (order by bag) Applicator-free tampo…" at bounding box center [171, 312] width 285 height 23
select select "1098"
click at [121, 346] on select "Select an item Period Supplies: Mixed Kits (order by bag) Applicator-free tampo…" at bounding box center [171, 350] width 285 height 23
select select "1100"
click at [398, 100] on td "Quantity" at bounding box center [377, 85] width 113 height 38
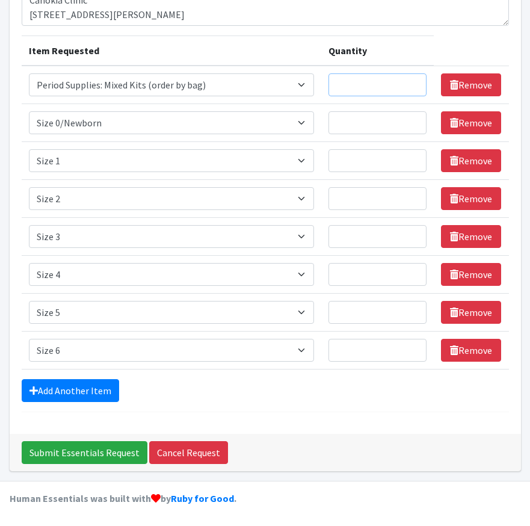
click at [397, 91] on input "Quantity" at bounding box center [377, 84] width 99 height 23
type input "1"
click at [393, 130] on input "Quantity" at bounding box center [377, 122] width 99 height 23
type input "875"
drag, startPoint x: 383, startPoint y: 129, endPoint x: 342, endPoint y: 124, distance: 41.2
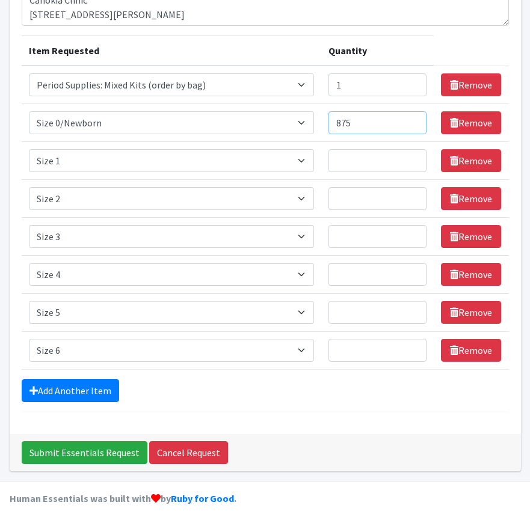
click at [342, 124] on td "Quantity 875" at bounding box center [377, 123] width 113 height 38
type input "250"
click at [399, 166] on input "Quantity" at bounding box center [377, 160] width 99 height 23
type input "875"
click at [387, 203] on input "Quantity" at bounding box center [377, 198] width 99 height 23
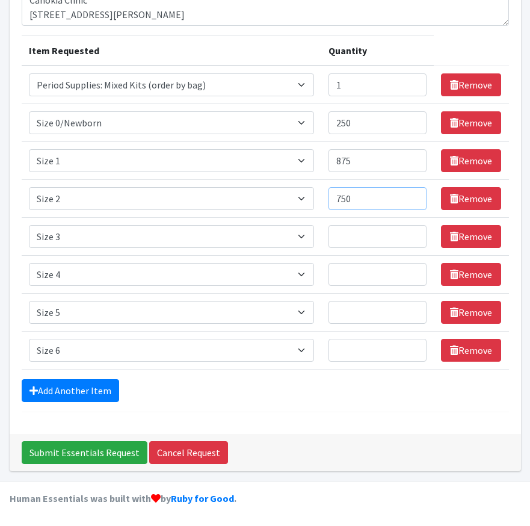
type input "750"
click at [372, 238] on input "Quantity" at bounding box center [377, 236] width 99 height 23
type input "1125"
click at [364, 271] on input "Quantity" at bounding box center [377, 274] width 99 height 23
type input "750"
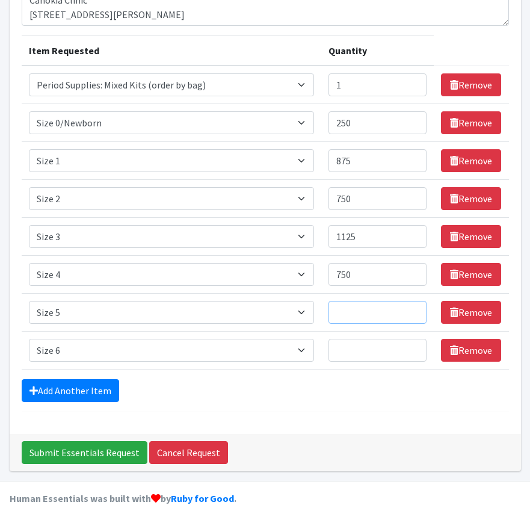
click at [350, 313] on input "Quantity" at bounding box center [377, 312] width 99 height 23
type input "1250"
click at [368, 340] on input "Quantity" at bounding box center [377, 350] width 99 height 23
type input "1250"
click at [366, 430] on div "Comments: Cahokia Clinic [STREET_ADDRESS][PERSON_NAME] Item Requested Quantity …" at bounding box center [265, 195] width 511 height 476
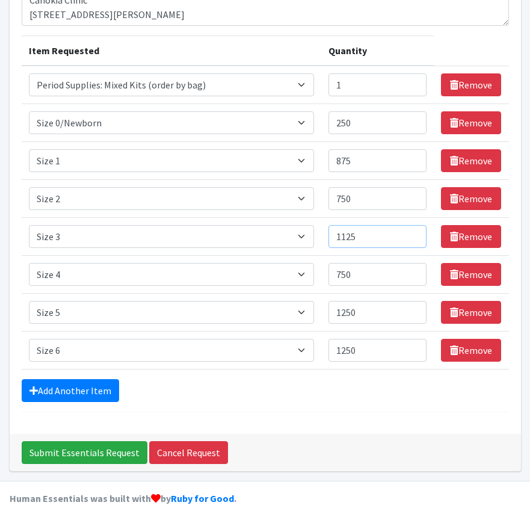
drag, startPoint x: 373, startPoint y: 233, endPoint x: 336, endPoint y: 235, distance: 36.7
click at [336, 235] on td "Quantity 1125" at bounding box center [377, 237] width 113 height 38
type input "1000"
click at [319, 425] on div "Comments: Cahokia Clinic [STREET_ADDRESS][PERSON_NAME] Item Requested Quantity …" at bounding box center [265, 195] width 511 height 476
click at [91, 452] on input "Submit Essentials Request" at bounding box center [85, 452] width 126 height 23
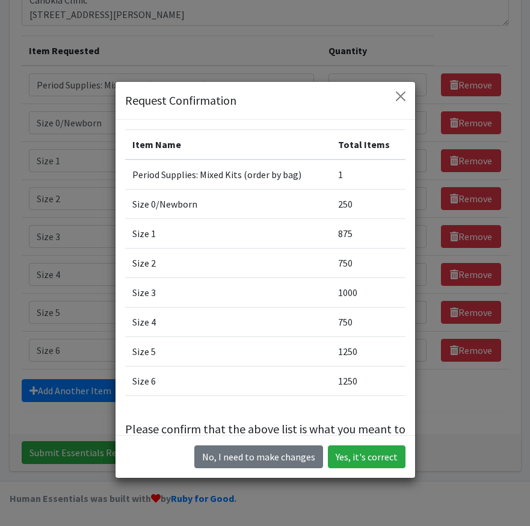
click at [368, 471] on div "No, I need to make changes Yes, it's correct" at bounding box center [264, 456] width 299 height 43
click at [368, 461] on button "Yes, it's correct" at bounding box center [367, 456] width 78 height 23
